Goal: Task Accomplishment & Management: Use online tool/utility

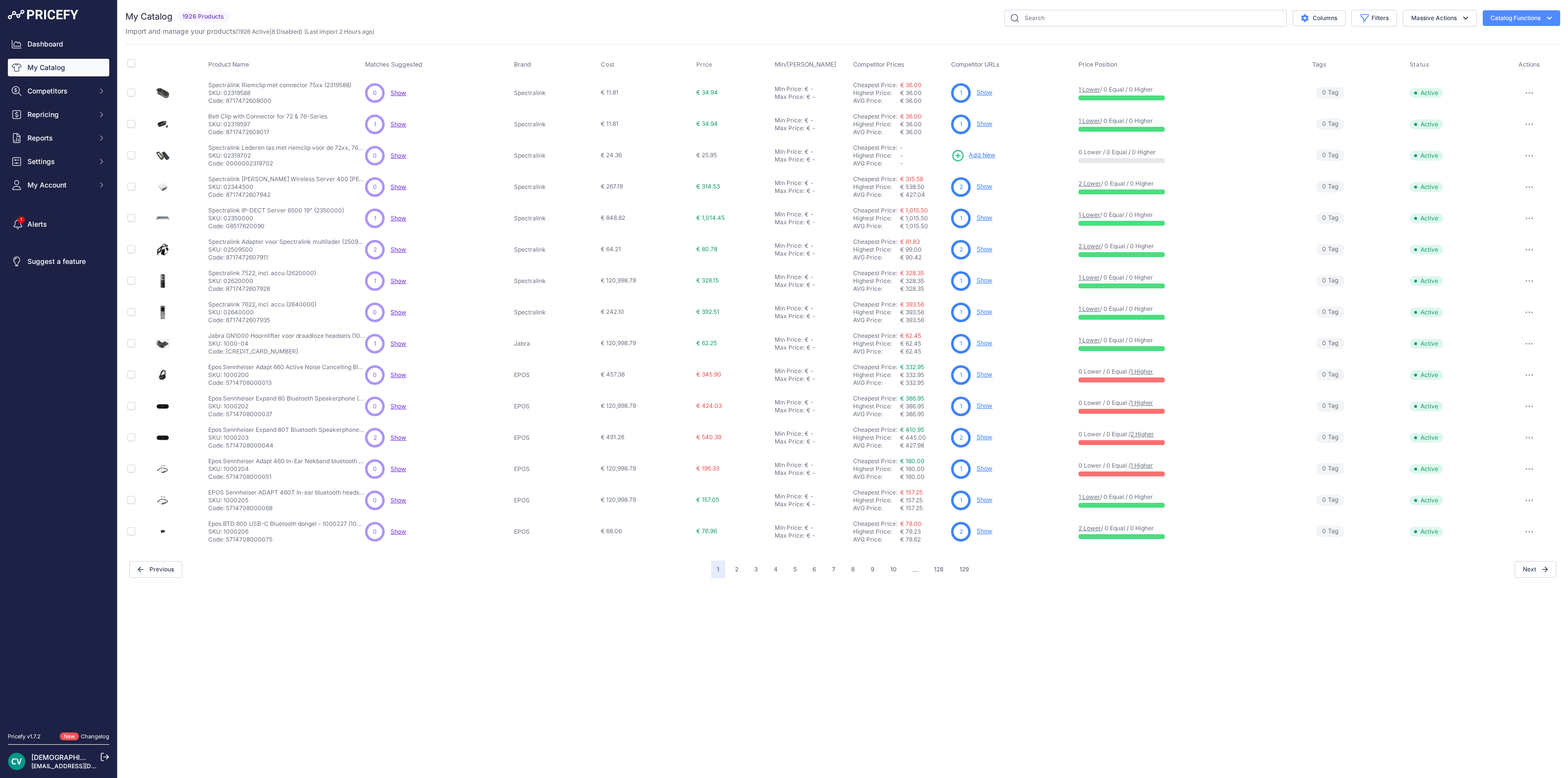
click at [73, 64] on link "My Catalog" at bounding box center [58, 67] width 101 height 18
click at [41, 119] on span "Repricing" at bounding box center [60, 114] width 64 height 10
click at [47, 121] on button "Repricing" at bounding box center [58, 114] width 101 height 18
click at [59, 148] on link "Repricing Preview" at bounding box center [58, 151] width 101 height 17
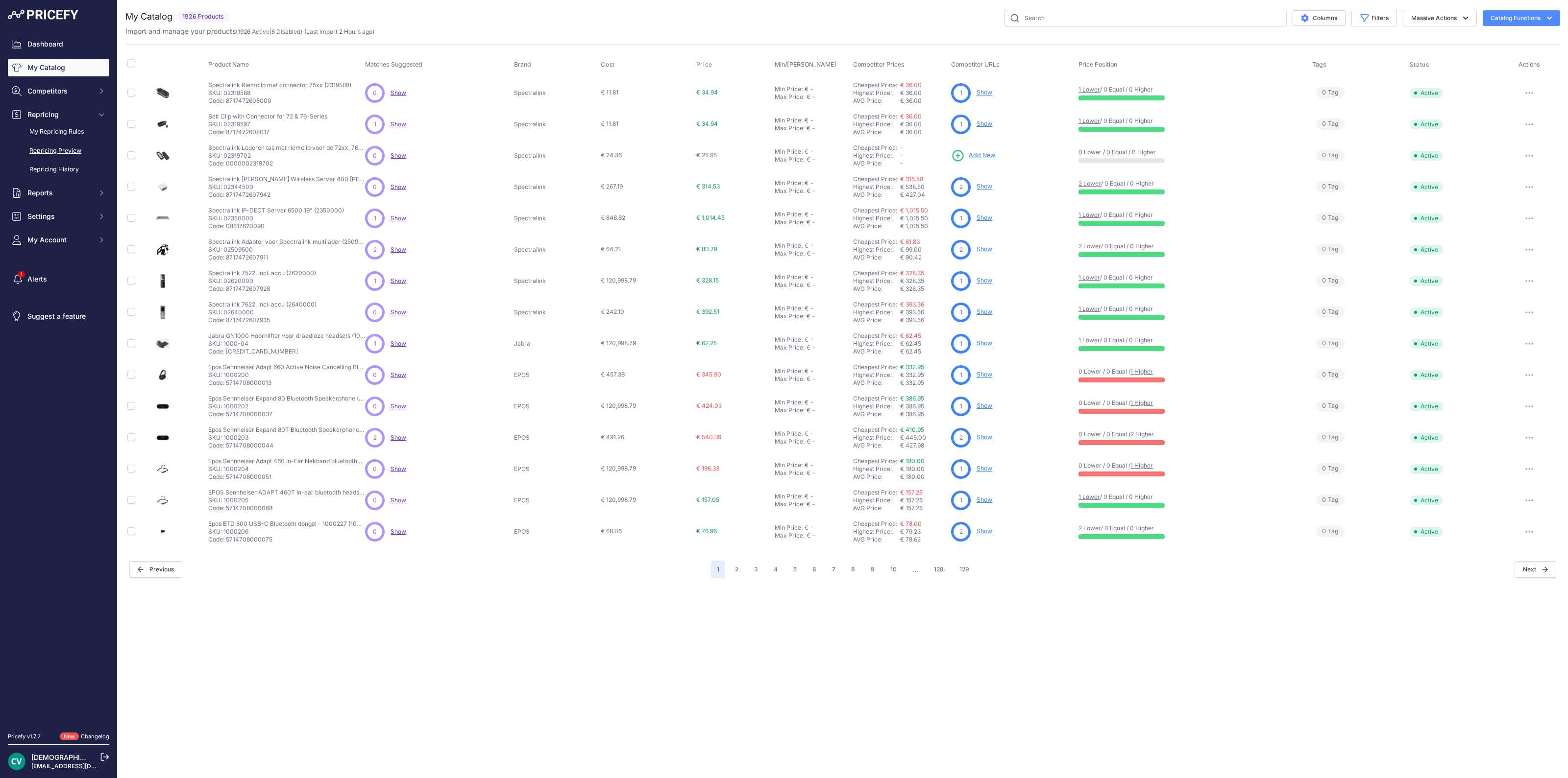
click at [59, 148] on link "Repricing Preview" at bounding box center [58, 151] width 101 height 17
click at [66, 149] on link "Repricing Preview" at bounding box center [58, 151] width 101 height 17
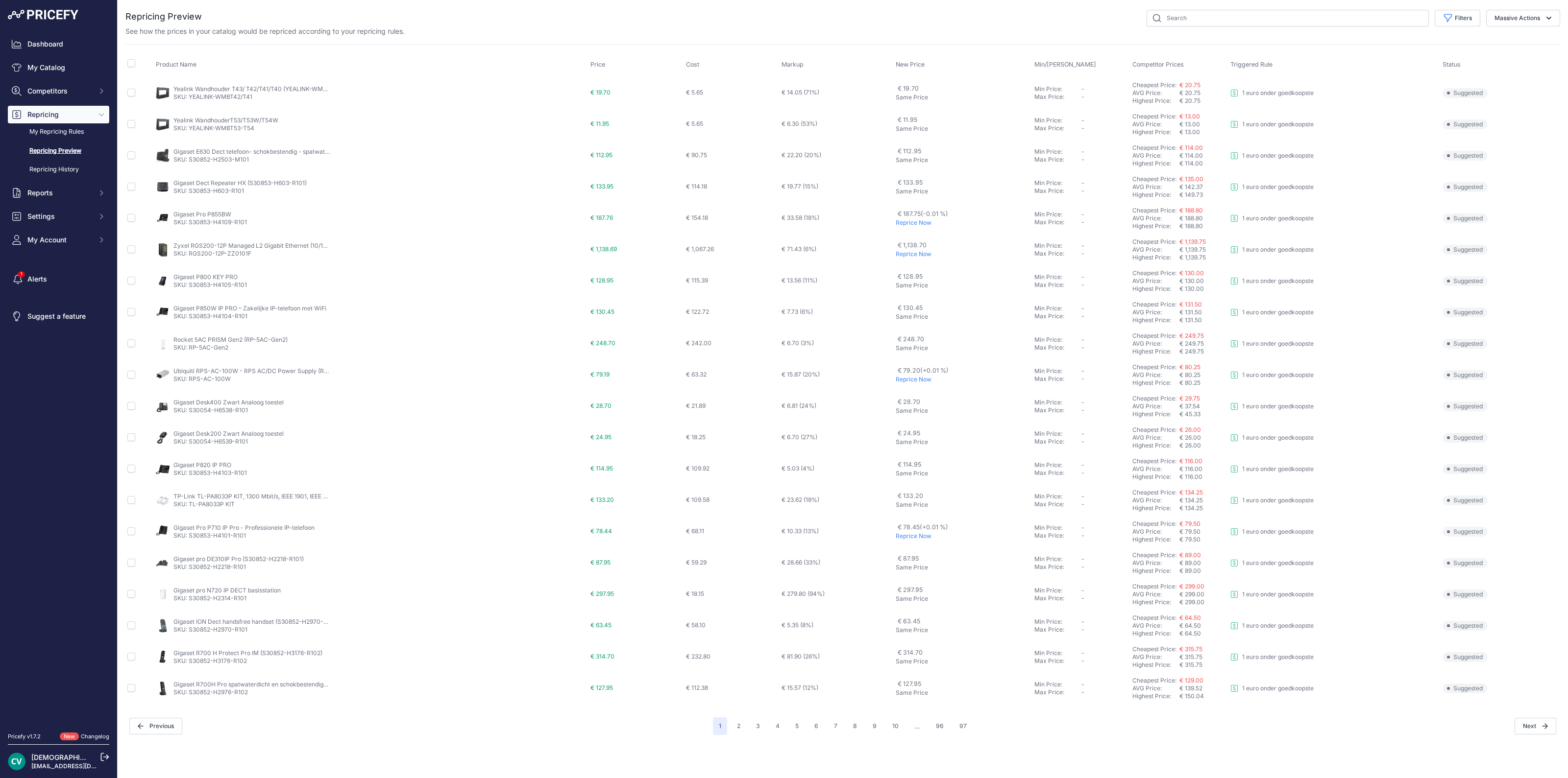
click at [1178, 26] on div "See how the prices in your catalog would be repriced according to your repricin…" at bounding box center [843, 31] width 1435 height 10
click at [1176, 19] on input "text" at bounding box center [1288, 19] width 283 height 17
type input "ax83h"
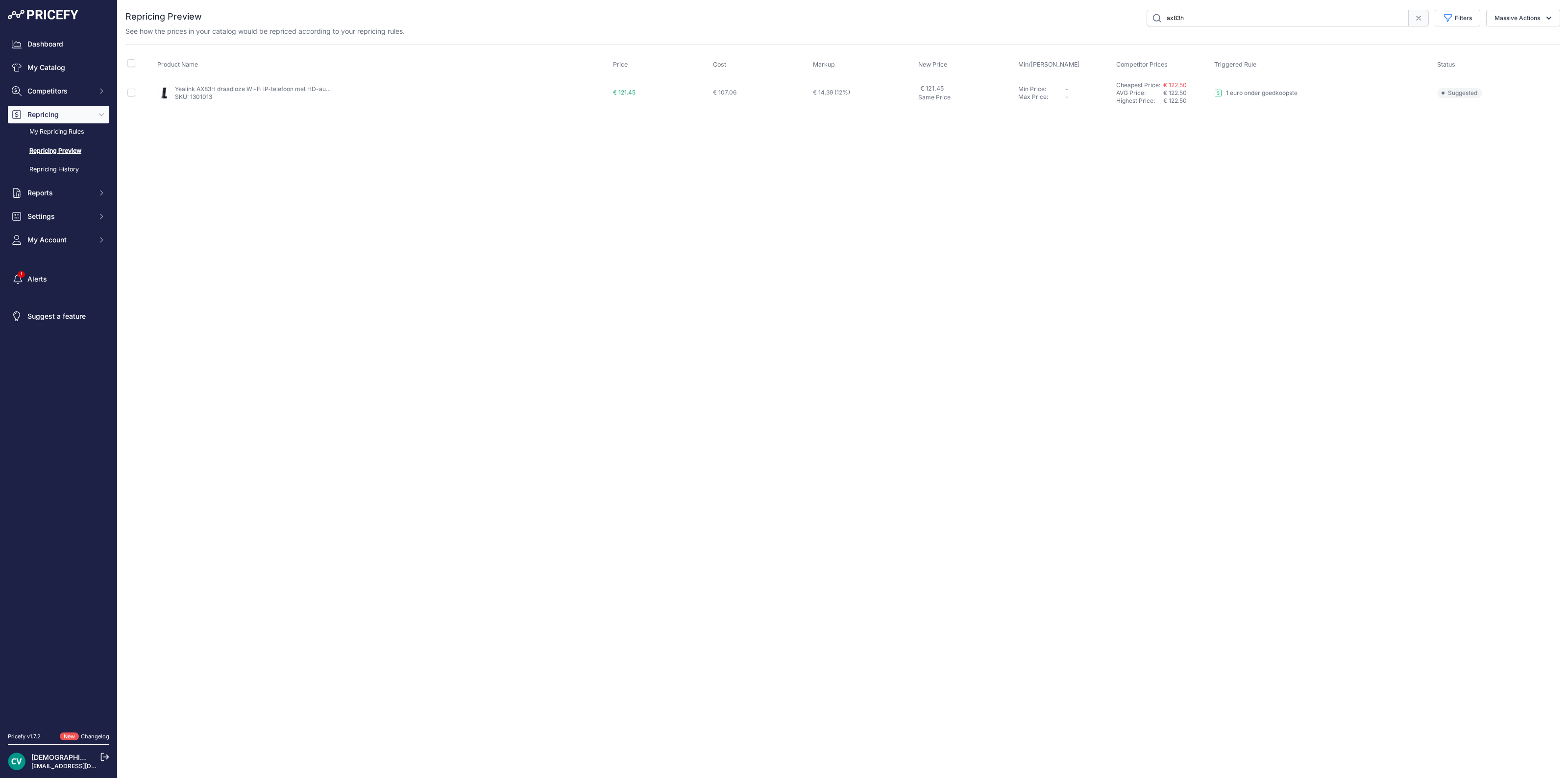
click at [1259, 204] on div "Close You are not connected to the internet." at bounding box center [843, 389] width 1451 height 778
drag, startPoint x: 922, startPoint y: 203, endPoint x: 910, endPoint y: 196, distance: 13.9
click at [922, 203] on div "Close You are not connected to the internet." at bounding box center [843, 389] width 1451 height 778
click at [32, 156] on link "Repricing Preview" at bounding box center [58, 151] width 101 height 17
click at [32, 152] on link "Repricing Preview" at bounding box center [58, 151] width 101 height 17
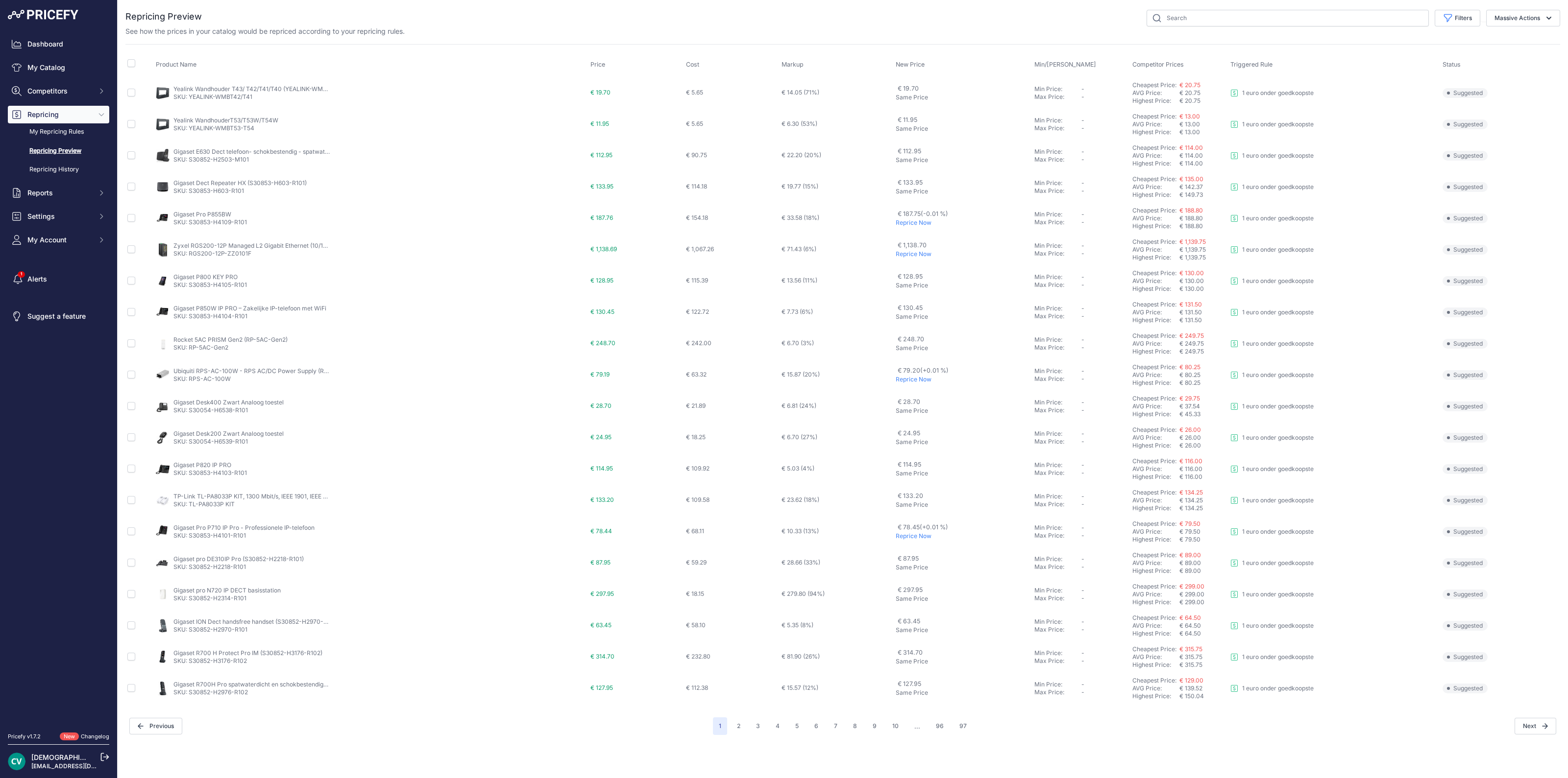
click at [53, 152] on link "Repricing Preview" at bounding box center [58, 151] width 101 height 17
click at [79, 128] on link "My Repricing Rules" at bounding box center [58, 132] width 101 height 17
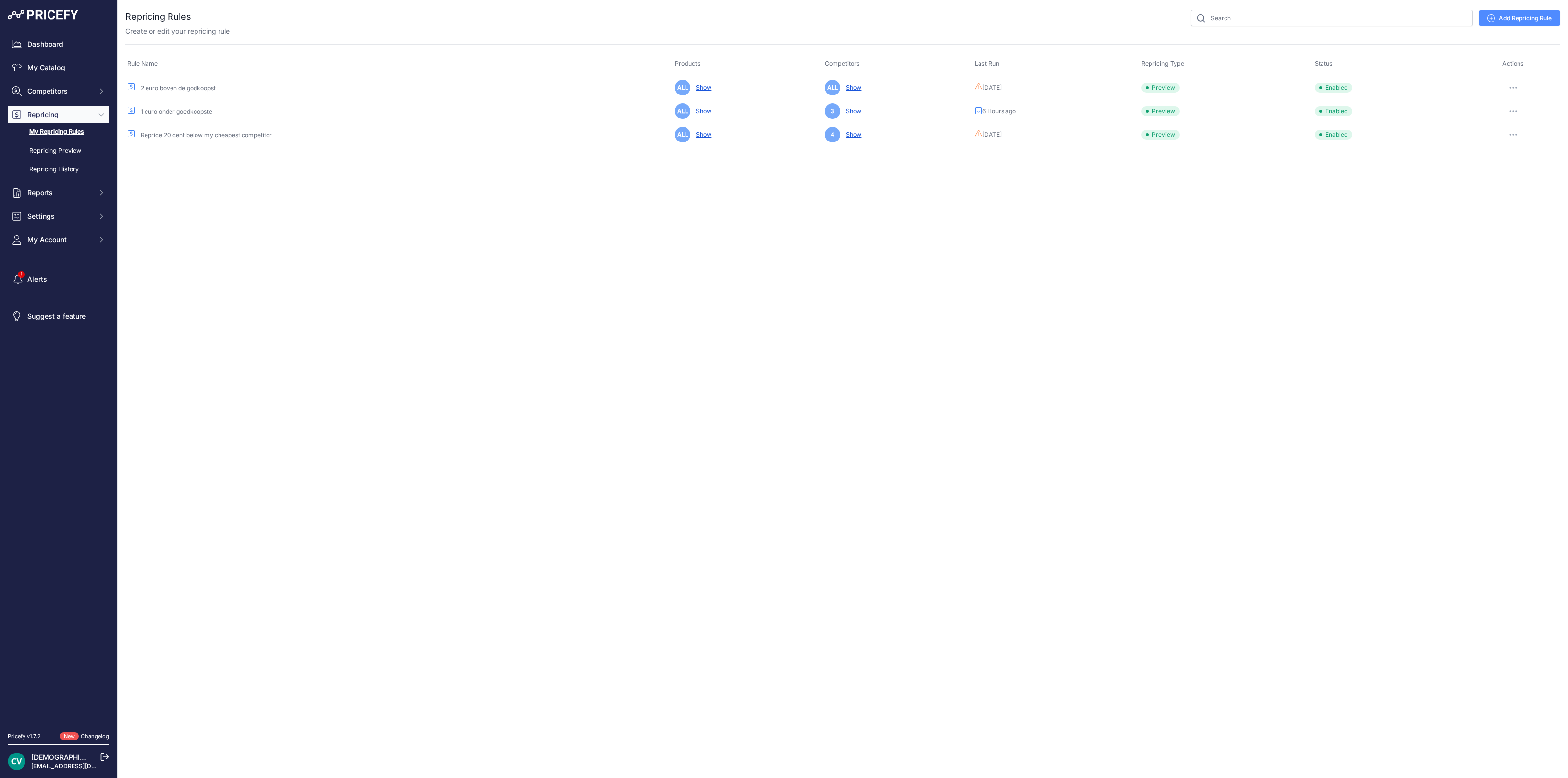
click at [1514, 109] on button "button" at bounding box center [1513, 111] width 20 height 14
click at [1507, 146] on button "Run Preview" at bounding box center [1526, 147] width 62 height 16
